Goal: Information Seeking & Learning: Learn about a topic

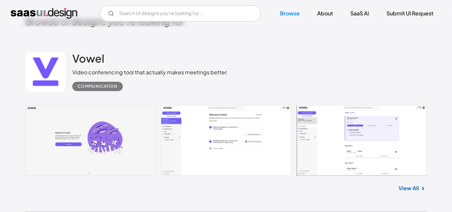
scroll to position [167, 0]
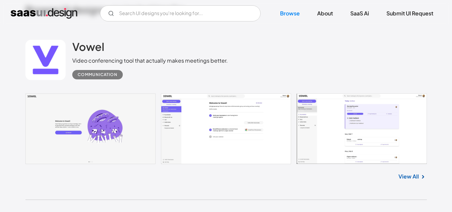
click at [104, 139] on link at bounding box center [225, 128] width 401 height 71
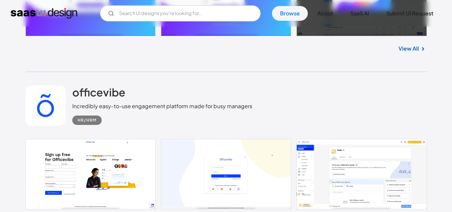
scroll to position [502, 0]
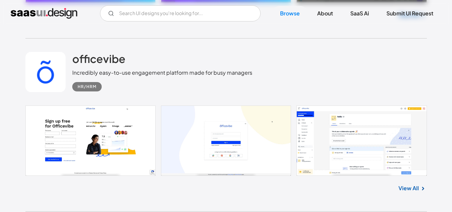
click at [136, 127] on link at bounding box center [225, 140] width 401 height 70
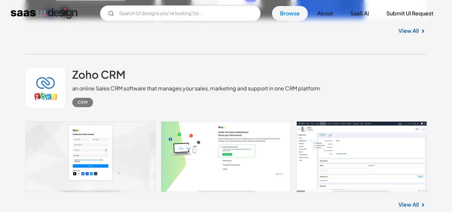
scroll to position [1393, 0]
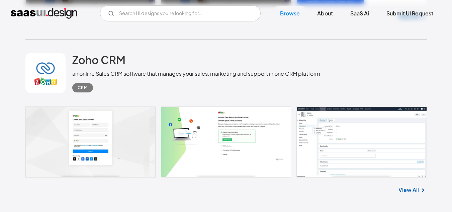
click at [113, 132] on link at bounding box center [225, 141] width 401 height 71
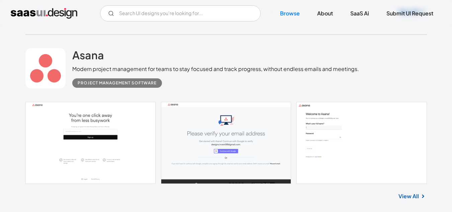
scroll to position [2665, 0]
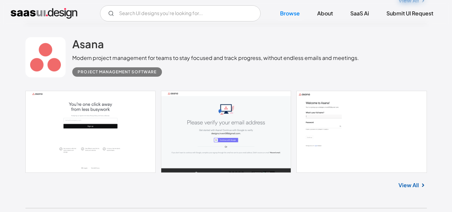
click at [134, 129] on link at bounding box center [225, 132] width 401 height 82
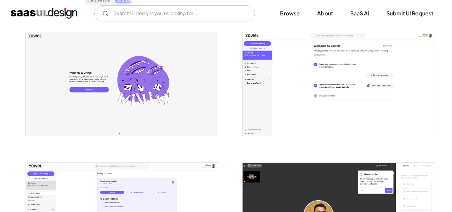
scroll to position [134, 0]
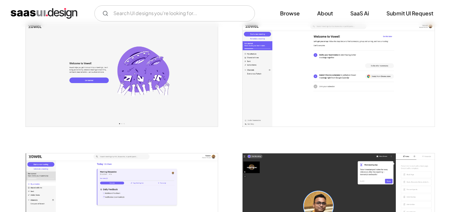
click at [149, 107] on img "open lightbox" at bounding box center [122, 74] width 192 height 103
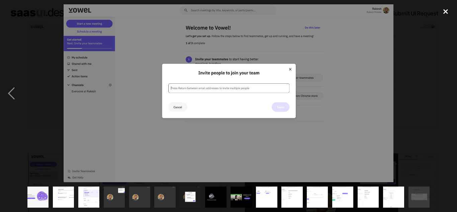
click at [436, 10] on div "close lightbox" at bounding box center [445, 11] width 23 height 15
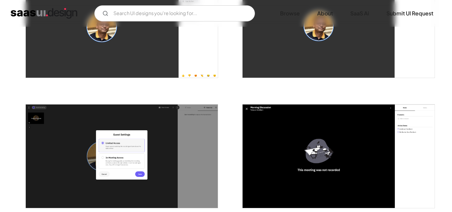
scroll to position [502, 0]
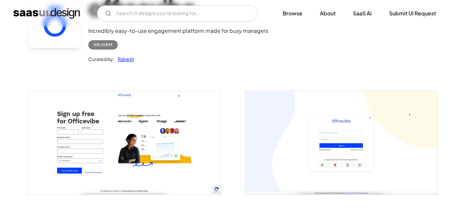
scroll to position [100, 0]
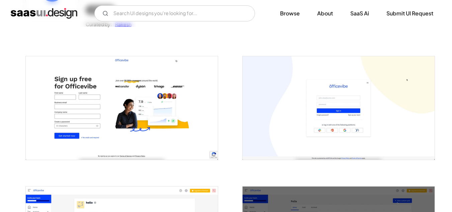
click at [172, 98] on img "open lightbox" at bounding box center [122, 107] width 192 height 103
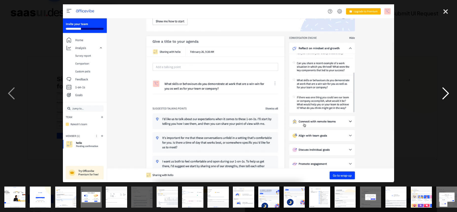
click at [447, 97] on div "next image" at bounding box center [445, 93] width 23 height 178
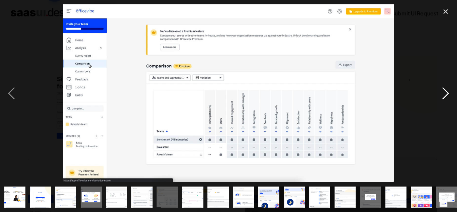
click at [446, 96] on div "next image" at bounding box center [445, 93] width 23 height 178
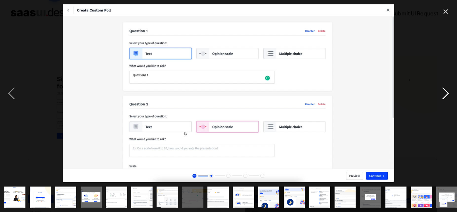
click at [446, 96] on div "next image" at bounding box center [445, 93] width 23 height 178
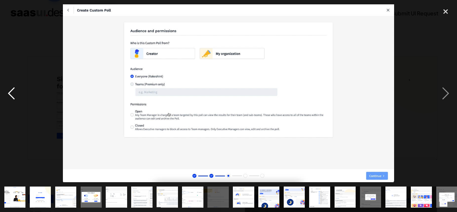
click at [0, 90] on div "previous image" at bounding box center [11, 93] width 23 height 178
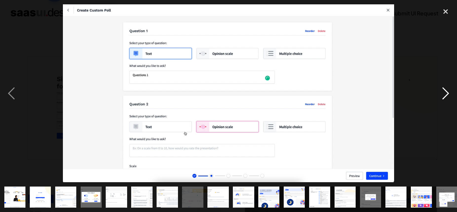
click at [446, 96] on div "next image" at bounding box center [445, 93] width 23 height 178
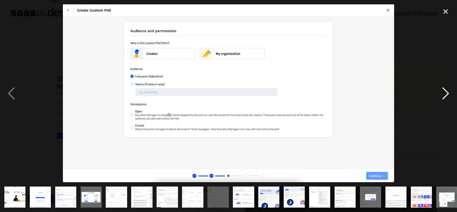
click at [446, 96] on div "next image" at bounding box center [445, 93] width 23 height 178
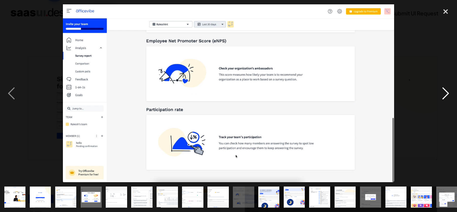
click at [446, 96] on div "next image" at bounding box center [445, 93] width 23 height 178
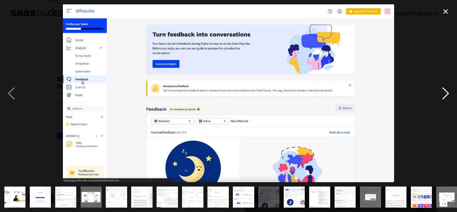
click at [446, 96] on div "next image" at bounding box center [445, 93] width 23 height 178
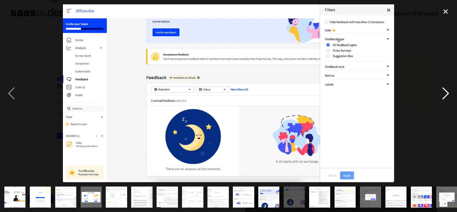
click at [446, 96] on div "next image" at bounding box center [445, 93] width 23 height 178
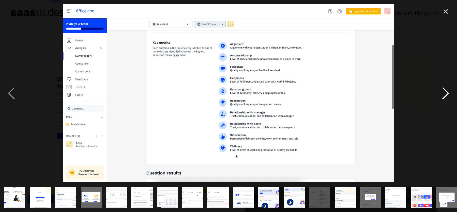
click at [446, 96] on div "next image" at bounding box center [445, 93] width 23 height 178
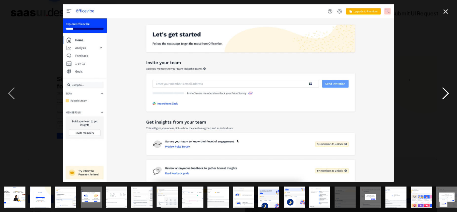
click at [446, 96] on div "next image" at bounding box center [445, 93] width 23 height 178
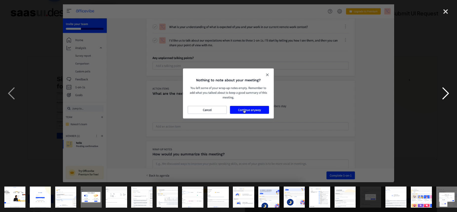
click at [446, 96] on div "next image" at bounding box center [445, 93] width 23 height 178
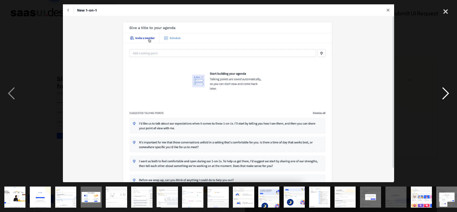
click at [446, 96] on div "next image" at bounding box center [445, 93] width 23 height 178
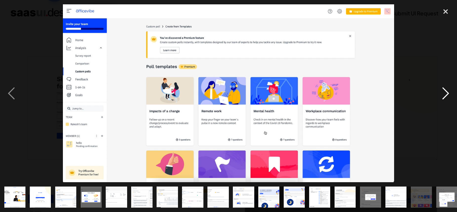
click at [448, 92] on div "next image" at bounding box center [445, 93] width 23 height 178
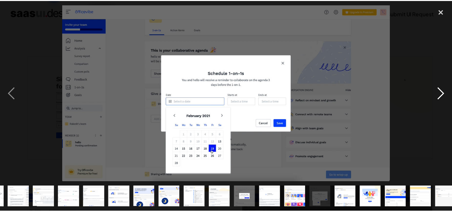
scroll to position [0, 157]
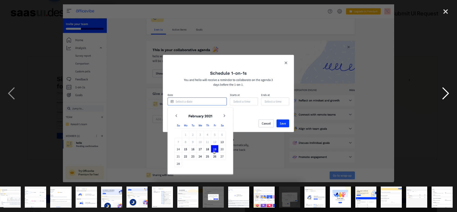
click at [448, 92] on div "next image" at bounding box center [445, 93] width 23 height 178
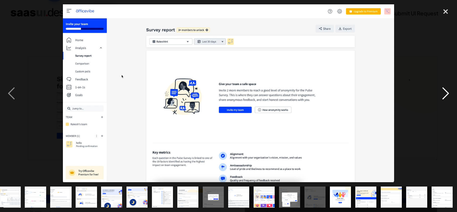
click at [448, 92] on div "next image" at bounding box center [445, 93] width 23 height 178
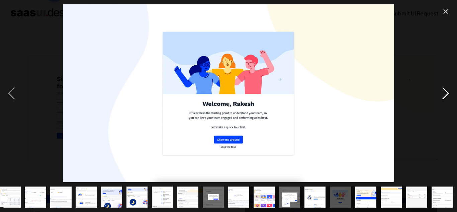
click at [448, 92] on div "next image" at bounding box center [445, 93] width 23 height 178
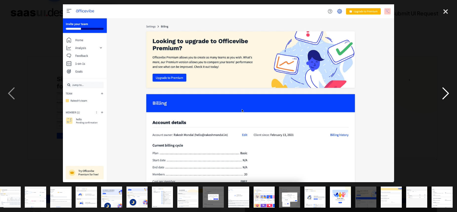
click at [448, 92] on div "next image" at bounding box center [445, 93] width 23 height 178
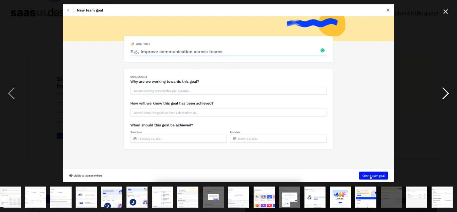
click at [448, 92] on div "next image" at bounding box center [445, 93] width 23 height 178
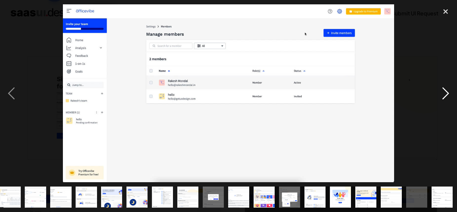
click at [448, 92] on div "next image" at bounding box center [445, 93] width 23 height 178
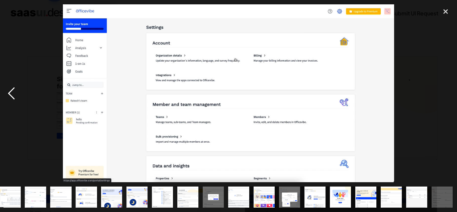
click at [11, 92] on div "previous image" at bounding box center [11, 93] width 23 height 178
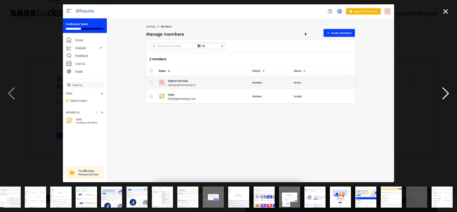
click at [442, 88] on div "next image" at bounding box center [445, 93] width 23 height 178
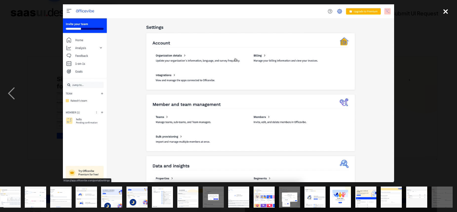
click at [447, 14] on div "close lightbox" at bounding box center [445, 11] width 23 height 15
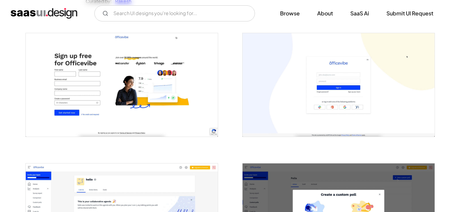
scroll to position [167, 0]
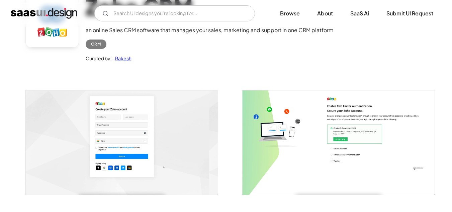
scroll to position [67, 0]
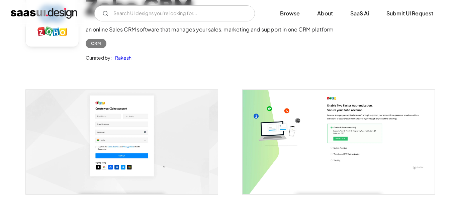
click at [116, 117] on img "open lightbox" at bounding box center [122, 142] width 192 height 104
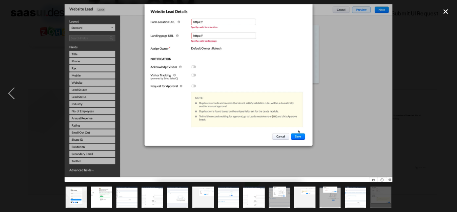
click at [439, 11] on div "close lightbox" at bounding box center [445, 11] width 23 height 15
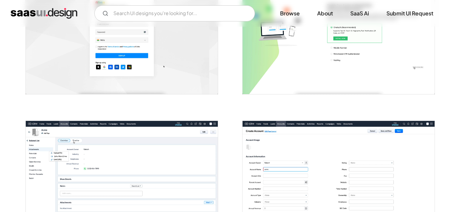
scroll to position [167, 0]
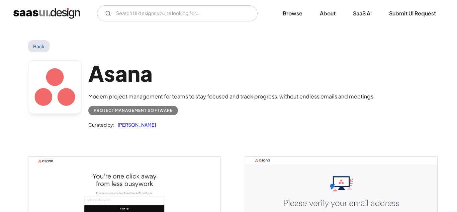
scroll to position [67, 0]
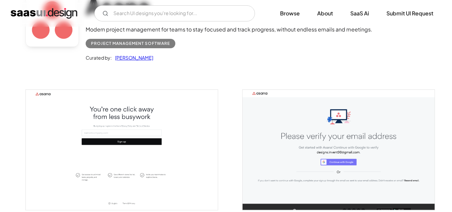
click at [146, 140] on img "open lightbox" at bounding box center [122, 150] width 192 height 120
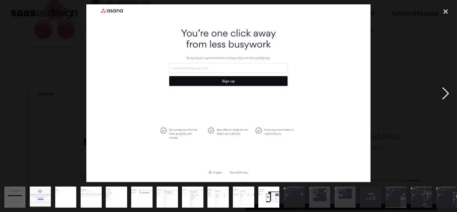
click at [446, 100] on div "next image" at bounding box center [445, 93] width 23 height 178
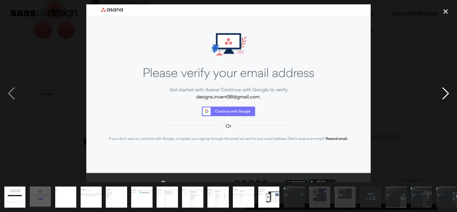
click at [446, 100] on div "next image" at bounding box center [445, 93] width 23 height 178
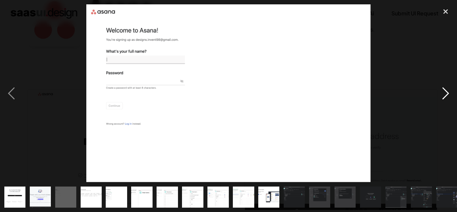
click at [446, 95] on div "next image" at bounding box center [445, 93] width 23 height 178
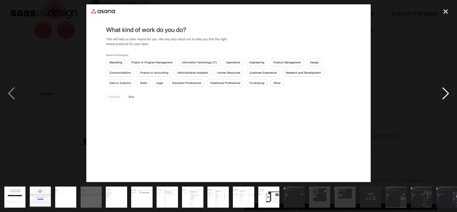
click at [446, 95] on div "next image" at bounding box center [445, 93] width 23 height 178
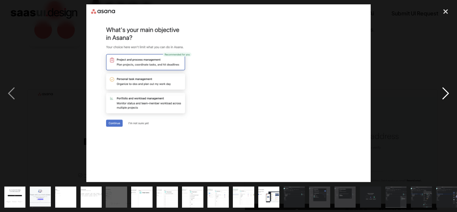
click at [446, 95] on div "next image" at bounding box center [445, 93] width 23 height 178
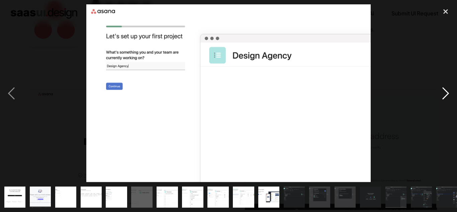
click at [446, 95] on div "next image" at bounding box center [445, 93] width 23 height 178
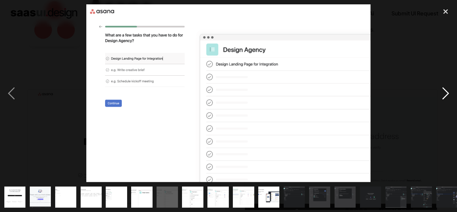
click at [446, 95] on div "next image" at bounding box center [445, 93] width 23 height 178
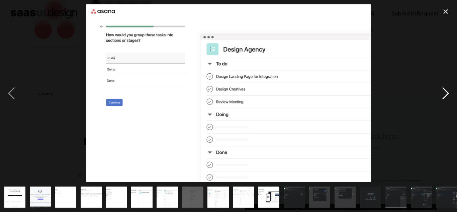
click at [446, 95] on div "next image" at bounding box center [445, 93] width 23 height 178
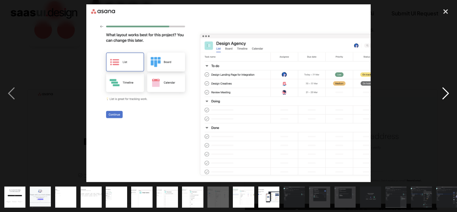
click at [446, 95] on div "next image" at bounding box center [445, 93] width 23 height 178
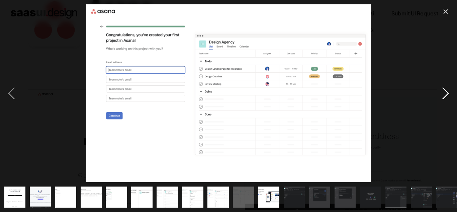
click at [446, 95] on div "next image" at bounding box center [445, 93] width 23 height 178
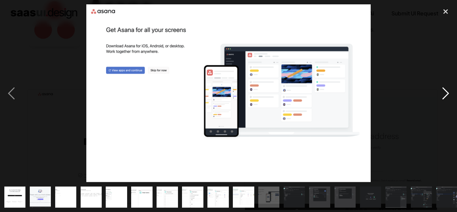
click at [446, 95] on div "next image" at bounding box center [445, 93] width 23 height 178
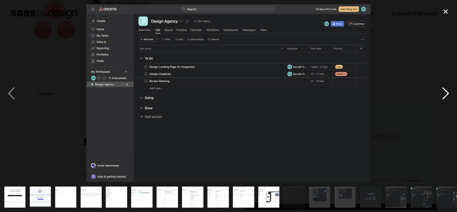
click at [446, 95] on div "next image" at bounding box center [445, 93] width 23 height 178
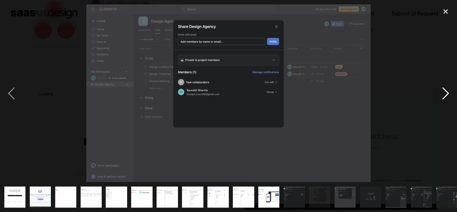
click at [446, 95] on div "next image" at bounding box center [445, 93] width 23 height 178
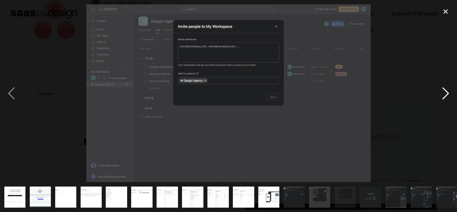
click at [446, 95] on div "next image" at bounding box center [445, 93] width 23 height 178
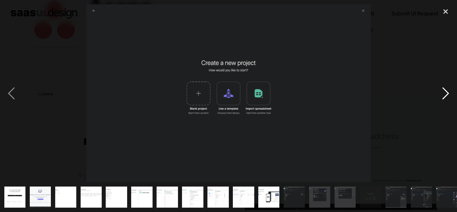
click at [449, 94] on div "next image" at bounding box center [445, 93] width 23 height 178
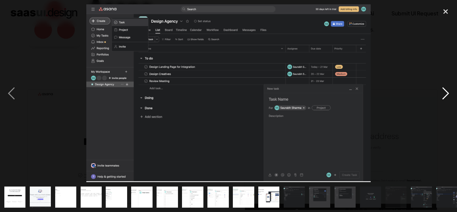
click at [449, 95] on div "next image" at bounding box center [445, 93] width 23 height 178
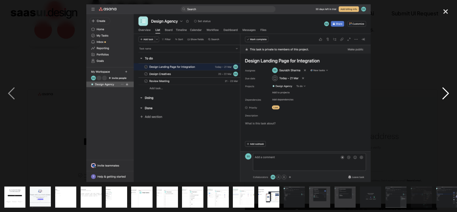
click at [449, 95] on div "next image" at bounding box center [445, 93] width 23 height 178
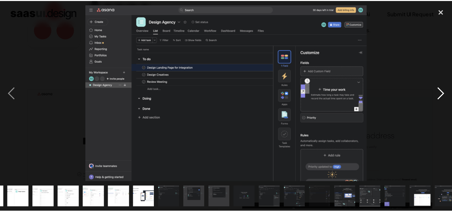
scroll to position [0, 157]
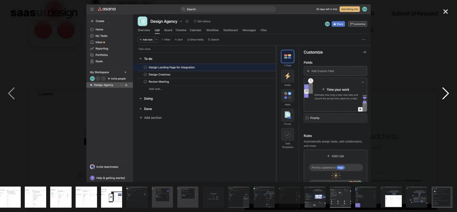
click at [449, 95] on div "next image" at bounding box center [445, 93] width 23 height 178
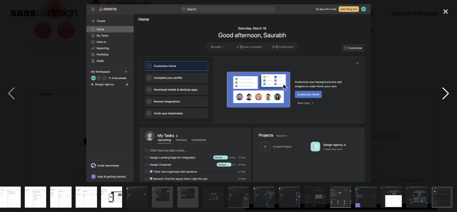
click at [449, 95] on div "next image" at bounding box center [445, 93] width 23 height 178
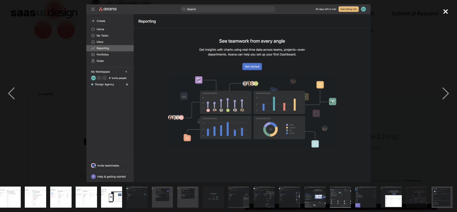
click at [442, 10] on div "close lightbox" at bounding box center [445, 11] width 23 height 15
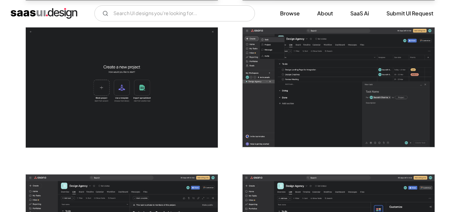
scroll to position [1139, 0]
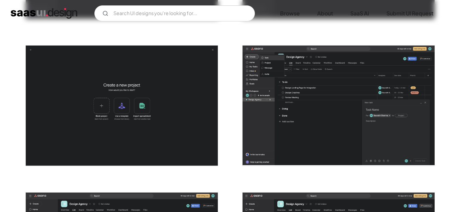
click at [153, 95] on img "open lightbox" at bounding box center [122, 105] width 192 height 120
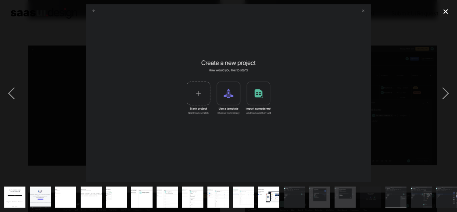
click at [444, 14] on div "close lightbox" at bounding box center [445, 11] width 23 height 15
